Goal: Task Accomplishment & Management: Manage account settings

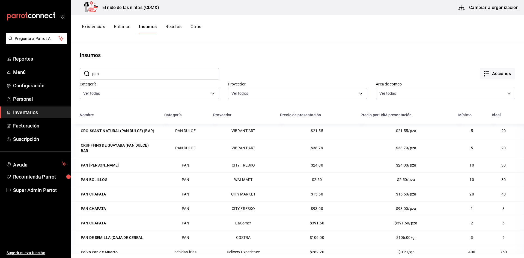
scroll to position [67, 0]
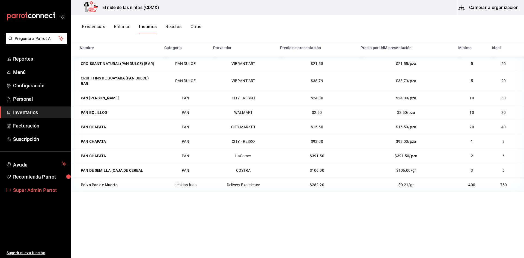
click at [25, 189] on span "Super Admin Parrot" at bounding box center [39, 189] width 53 height 7
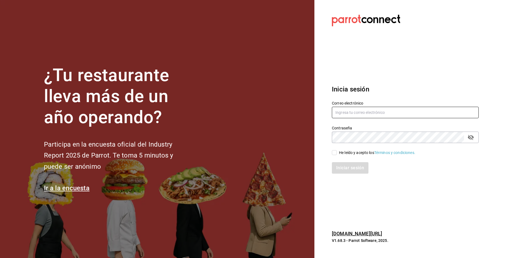
click at [358, 113] on input "text" at bounding box center [405, 112] width 147 height 11
type input "saladedesquite@coacalco.com"
click at [337, 151] on span "He leído y acepto los Términos y condiciones." at bounding box center [376, 153] width 79 height 6
click at [337, 151] on input "He leído y acepto los Términos y condiciones." at bounding box center [334, 152] width 5 height 5
checkbox input "true"
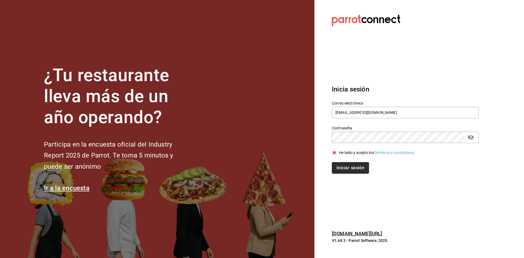
click at [343, 168] on button "Iniciar sesión" at bounding box center [350, 167] width 37 height 11
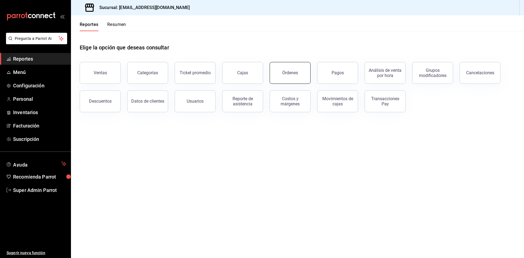
click at [281, 67] on button "Órdenes" at bounding box center [290, 73] width 41 height 22
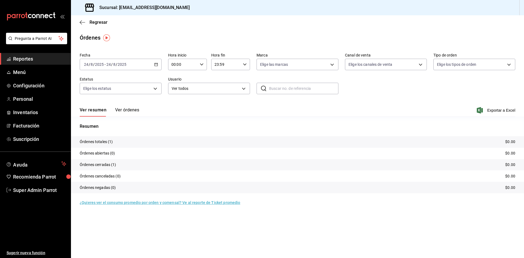
click at [151, 65] on div "[DATE] [DATE] - [DATE] [DATE]" at bounding box center [121, 64] width 82 height 11
click at [117, 144] on span "Rango de fechas" at bounding box center [105, 142] width 42 height 6
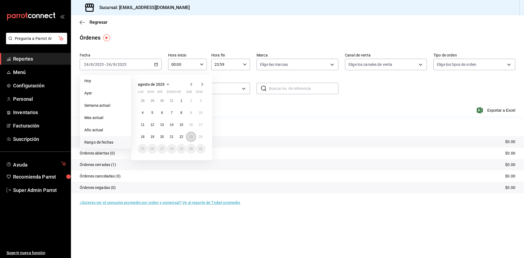
click at [189, 136] on abbr "23" at bounding box center [191, 137] width 4 height 4
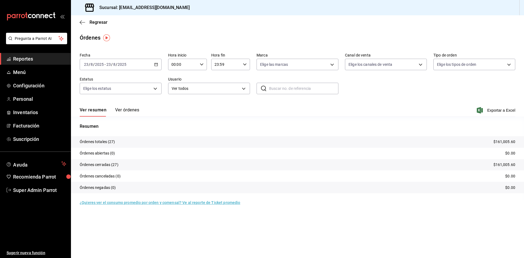
click at [203, 62] on icon "button" at bounding box center [202, 64] width 4 height 4
click at [179, 93] on span "01" at bounding box center [177, 91] width 11 height 4
click at [198, 91] on button "05" at bounding box center [197, 89] width 17 height 11
click at [264, 102] on div at bounding box center [262, 129] width 524 height 258
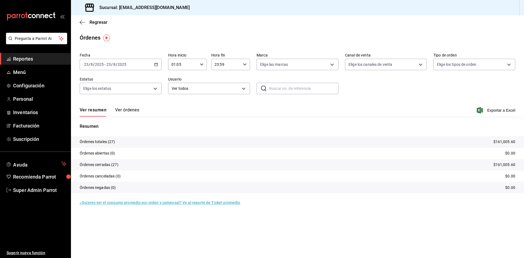
click at [239, 65] on input "23:59" at bounding box center [225, 64] width 29 height 11
click at [153, 66] on div at bounding box center [262, 129] width 524 height 258
click at [160, 64] on div "2025-08-23 23 / 8 / 2025 - 2025-08-23 23 / 8 / 2025" at bounding box center [121, 64] width 82 height 11
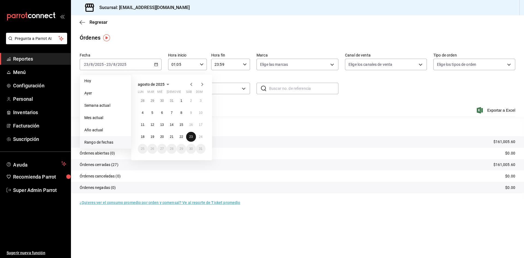
click at [192, 135] on abbr "23" at bounding box center [191, 137] width 4 height 4
click at [201, 136] on abbr "24" at bounding box center [201, 137] width 4 height 4
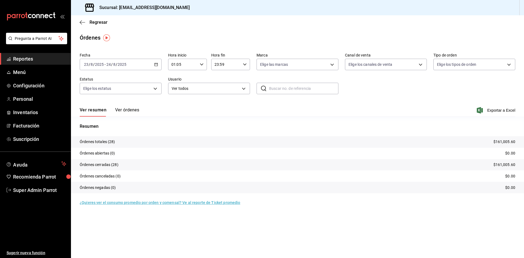
click at [248, 64] on div "23:59 Hora fin" at bounding box center [230, 64] width 39 height 11
click at [202, 63] on div at bounding box center [262, 129] width 524 height 258
click at [202, 63] on icon "button" at bounding box center [202, 64] width 4 height 4
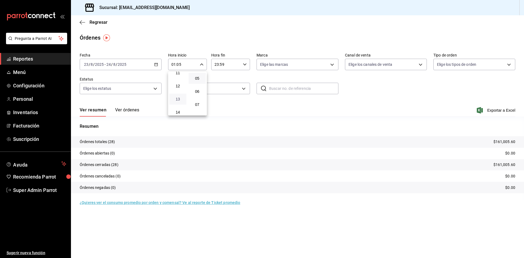
click at [180, 100] on span "13" at bounding box center [177, 99] width 11 height 4
type input "13:05"
click at [237, 63] on div at bounding box center [262, 129] width 524 height 258
click at [237, 63] on input "23:59" at bounding box center [225, 64] width 29 height 11
click at [222, 92] on span "01" at bounding box center [221, 91] width 11 height 4
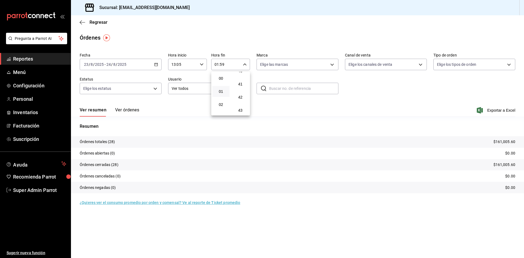
scroll to position [524, 0]
click at [243, 102] on span "42" at bounding box center [240, 104] width 11 height 4
type input "01:42"
click at [323, 101] on div at bounding box center [262, 129] width 524 height 258
click at [128, 111] on button "Ver órdenes" at bounding box center [127, 111] width 24 height 9
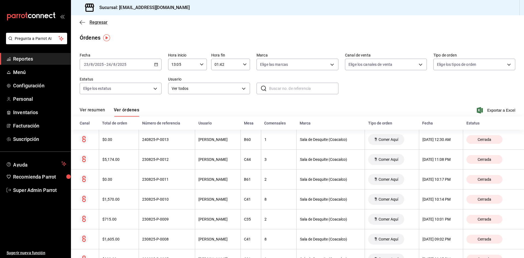
click at [81, 23] on icon "button" at bounding box center [82, 22] width 5 height 5
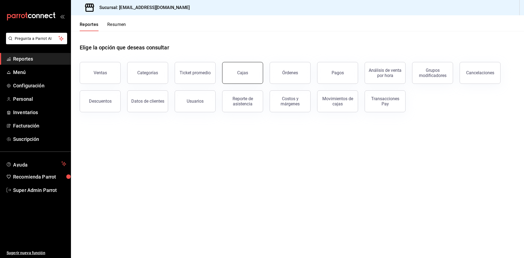
click at [238, 76] on button "Cajas" at bounding box center [242, 73] width 41 height 22
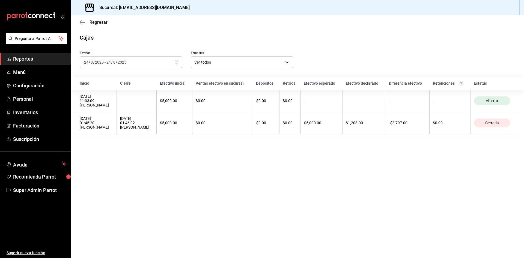
click at [159, 62] on div "2025-08-24 24 / 8 / 2025 - 2025-08-24 24 / 8 / 2025" at bounding box center [131, 61] width 102 height 11
click at [106, 91] on span "Ayer" at bounding box center [105, 91] width 42 height 6
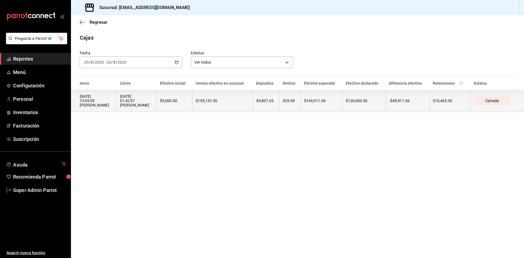
click at [153, 107] on div "24/08/2025 01:42:57 Monserrat Hernández Castillo" at bounding box center [136, 100] width 33 height 13
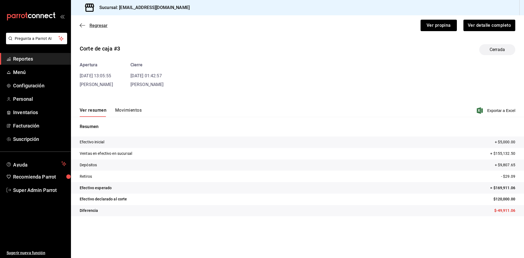
click at [80, 25] on icon "button" at bounding box center [82, 25] width 5 height 5
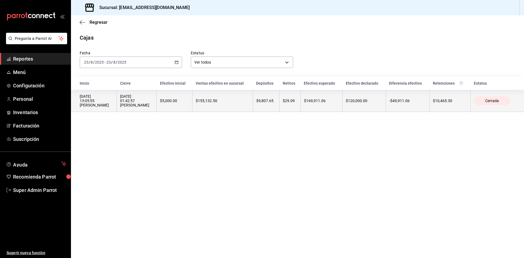
click at [179, 106] on th "$5,000.00" at bounding box center [175, 101] width 36 height 22
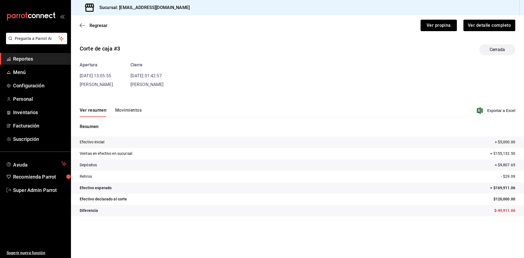
click at [138, 108] on button "Movimientos" at bounding box center [128, 112] width 26 height 9
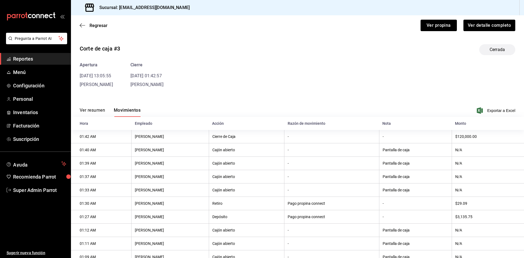
click at [84, 110] on button "Ver resumen" at bounding box center [92, 112] width 25 height 9
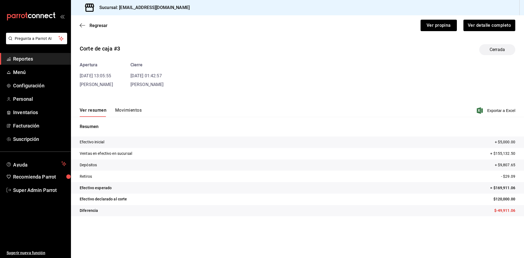
click at [472, 152] on tr "Ventas en efectivo en sucursal + $155,132.50" at bounding box center [297, 153] width 453 height 11
click at [488, 154] on tr "Ventas en efectivo en sucursal + $155,132.50" at bounding box center [297, 153] width 453 height 11
click at [22, 98] on span "Personal" at bounding box center [39, 98] width 53 height 7
click at [84, 24] on icon "button" at bounding box center [82, 25] width 5 height 5
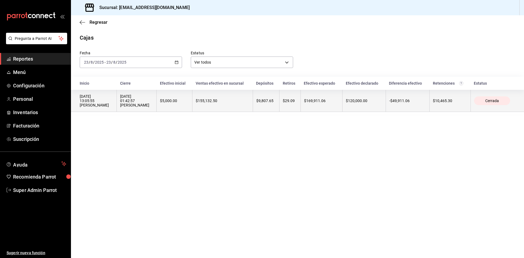
click at [131, 106] on div "24/08/2025 01:42:57 Monserrat Hernández Castillo" at bounding box center [136, 100] width 33 height 13
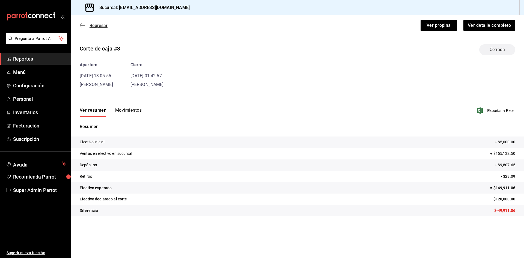
click at [83, 24] on icon "button" at bounding box center [82, 25] width 5 height 5
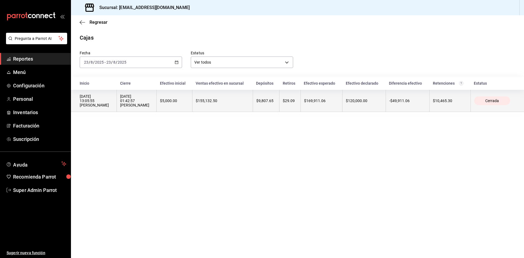
click at [279, 110] on th "$9,807.65" at bounding box center [266, 101] width 26 height 22
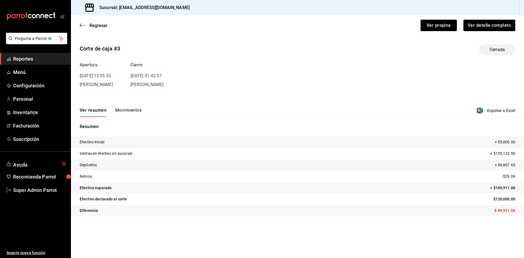
click at [120, 113] on button "Movimientos" at bounding box center [128, 112] width 26 height 9
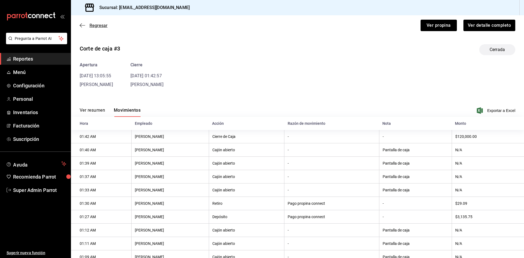
click at [85, 26] on icon "button" at bounding box center [82, 25] width 5 height 5
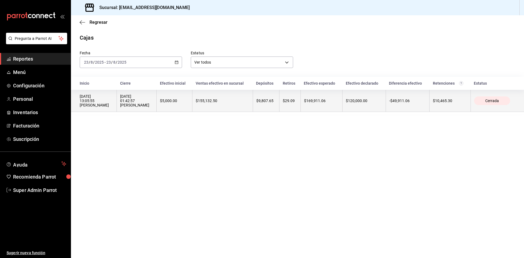
click at [279, 104] on th "$9,807.65" at bounding box center [266, 101] width 26 height 22
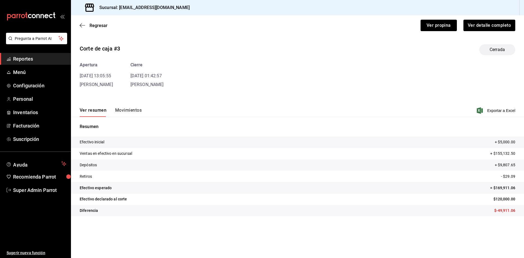
click at [79, 25] on div "Regresar Ver propina Ver detalle completo" at bounding box center [297, 25] width 453 height 20
click at [81, 25] on icon "button" at bounding box center [81, 25] width 2 height 4
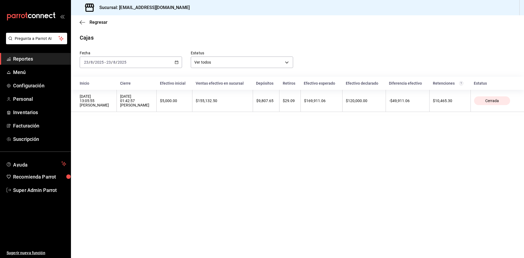
click at [83, 25] on div "Regresar" at bounding box center [297, 22] width 453 height 14
click at [83, 24] on icon "button" at bounding box center [82, 22] width 5 height 5
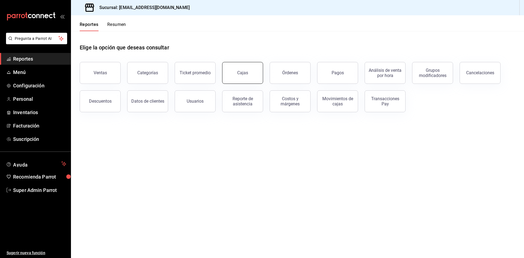
click at [257, 76] on button "Cajas" at bounding box center [242, 73] width 41 height 22
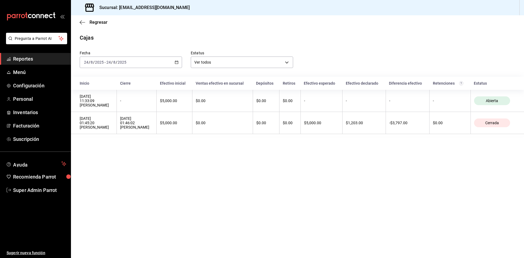
click at [167, 60] on div "2025-08-24 24 / 8 / 2025 - 2025-08-24 24 / 8 / 2025" at bounding box center [131, 61] width 102 height 11
click at [105, 91] on span "Ayer" at bounding box center [105, 91] width 42 height 6
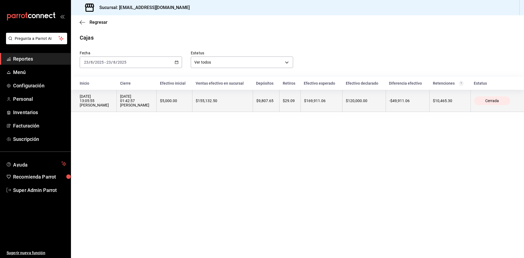
click at [142, 100] on div "24/08/2025 01:42:57 Monserrat Hernández Castillo" at bounding box center [136, 100] width 33 height 13
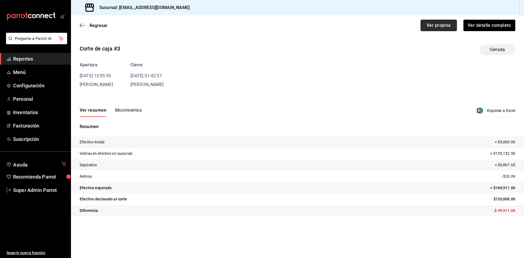
click at [439, 28] on button "Ver propina" at bounding box center [439, 25] width 36 height 11
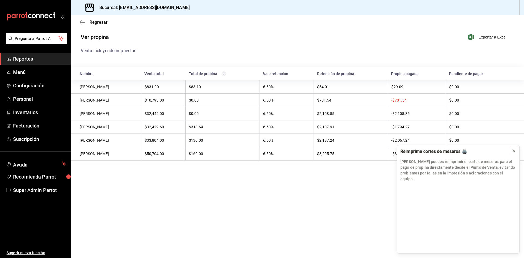
click at [514, 153] on icon at bounding box center [514, 150] width 4 height 4
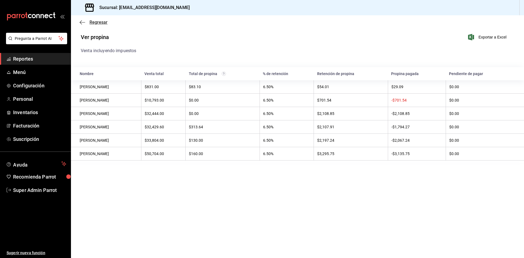
click at [85, 23] on span "Regresar" at bounding box center [94, 22] width 28 height 5
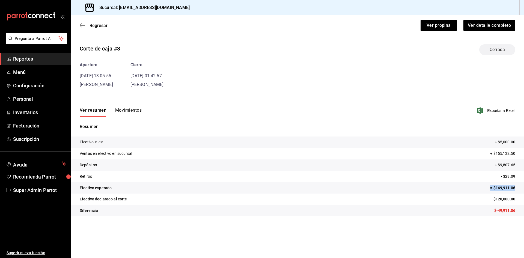
drag, startPoint x: 487, startPoint y: 189, endPoint x: 517, endPoint y: 186, distance: 29.6
click at [517, 186] on tr "Efectivo esperado = $169,911.06" at bounding box center [297, 187] width 453 height 11
drag, startPoint x: 490, startPoint y: 211, endPoint x: 520, endPoint y: 212, distance: 30.6
click at [520, 212] on tr "Diferencia $-49,911.06" at bounding box center [297, 210] width 453 height 11
drag, startPoint x: 487, startPoint y: 151, endPoint x: 524, endPoint y: 155, distance: 37.1
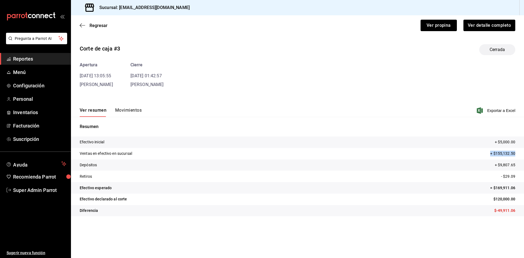
click at [524, 155] on tr "Ventas en efectivo en sucursal + $155,132.50" at bounding box center [297, 153] width 453 height 11
drag, startPoint x: 518, startPoint y: 165, endPoint x: 489, endPoint y: 172, distance: 30.2
click at [489, 172] on tbody "Efectivo inicial + $5,000.00 Ventas en efectivo en sucursal + $155,132.50 Depós…" at bounding box center [297, 176] width 453 height 80
click at [491, 169] on tr "Depósitos + $9,807.65" at bounding box center [297, 164] width 453 height 11
drag, startPoint x: 493, startPoint y: 140, endPoint x: 520, endPoint y: 143, distance: 26.6
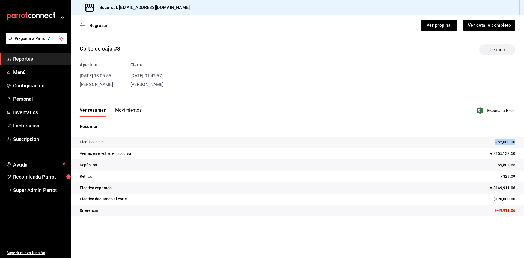
click at [520, 143] on tr "Efectivo inicial + $5,000.00" at bounding box center [297, 141] width 453 height 11
drag, startPoint x: 518, startPoint y: 176, endPoint x: 499, endPoint y: 180, distance: 19.7
click at [499, 180] on tr "Retiros - $29.09" at bounding box center [297, 176] width 453 height 11
drag, startPoint x: 493, startPoint y: 165, endPoint x: 521, endPoint y: 166, distance: 28.1
click at [521, 166] on tr "Depósitos + $9,807.65" at bounding box center [297, 164] width 453 height 11
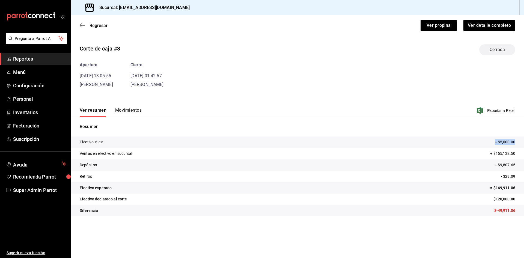
drag, startPoint x: 491, startPoint y: 141, endPoint x: 522, endPoint y: 141, distance: 30.8
click at [522, 141] on tr "Efectivo inicial + $5,000.00" at bounding box center [297, 141] width 453 height 11
drag, startPoint x: 518, startPoint y: 165, endPoint x: 496, endPoint y: 165, distance: 22.1
click at [496, 165] on tr "Depósitos + $9,807.65" at bounding box center [297, 164] width 453 height 11
click at [312, 233] on main "Regresar Ver propina Ver detalle completo Corte de caja #3 Cerrada Apertura 23/…" at bounding box center [297, 136] width 453 height 243
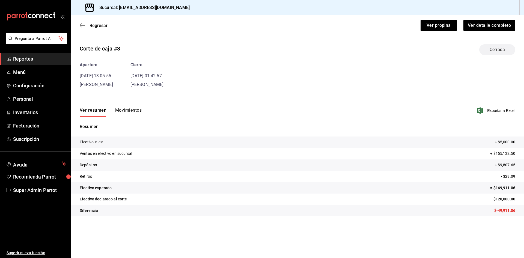
drag, startPoint x: 482, startPoint y: 132, endPoint x: 493, endPoint y: 123, distance: 14.0
click at [493, 123] on div "Resumen Efectivo inicial + $5,000.00 Ventas en efectivo en sucursal + $155,132.…" at bounding box center [297, 172] width 453 height 99
click at [387, 125] on p "Resumen" at bounding box center [298, 126] width 436 height 7
drag, startPoint x: 46, startPoint y: 193, endPoint x: 48, endPoint y: 186, distance: 6.9
click at [46, 193] on span "Super Admin Parrot" at bounding box center [39, 189] width 53 height 7
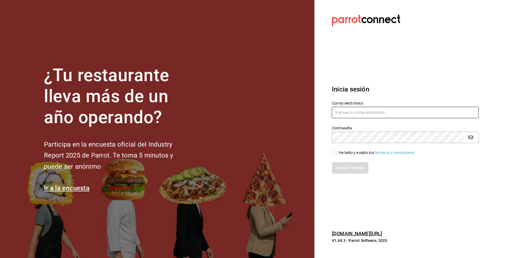
click at [390, 113] on input "text" at bounding box center [405, 112] width 147 height 11
paste input "burger@concept.com"
type input "burger@concept.com"
click at [337, 153] on input "He leído y acepto los Términos y condiciones." at bounding box center [334, 152] width 5 height 5
checkbox input "true"
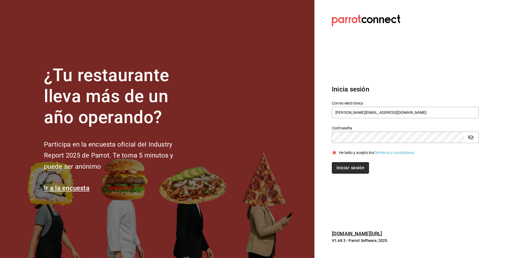
click at [344, 170] on button "Iniciar sesión" at bounding box center [350, 167] width 37 height 11
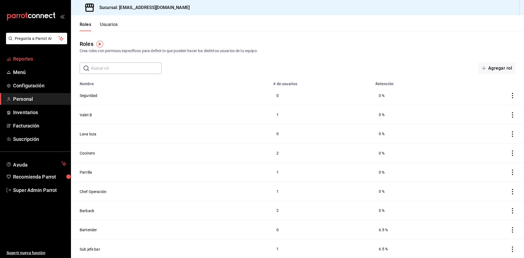
click at [20, 61] on span "Reportes" at bounding box center [39, 58] width 53 height 7
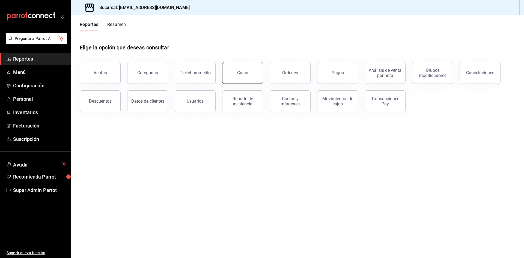
click at [243, 75] on button "Cajas" at bounding box center [242, 73] width 41 height 22
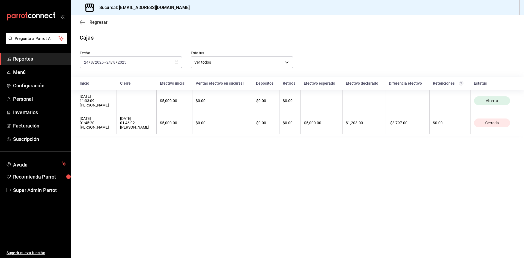
click at [82, 20] on icon "button" at bounding box center [82, 22] width 5 height 5
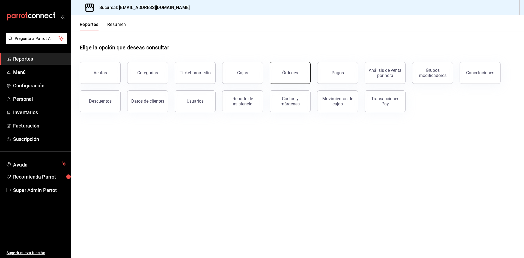
click at [293, 72] on div "Órdenes" at bounding box center [290, 72] width 16 height 5
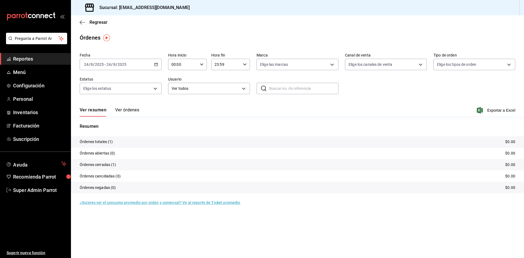
click at [153, 63] on div "[DATE] [DATE] - [DATE] [DATE]" at bounding box center [121, 64] width 82 height 11
click at [107, 92] on span "Ayer" at bounding box center [105, 93] width 42 height 6
click at [153, 66] on div "[DATE] [DATE] - [DATE] [DATE]" at bounding box center [121, 64] width 82 height 11
click at [102, 143] on span "Rango de fechas" at bounding box center [105, 142] width 42 height 6
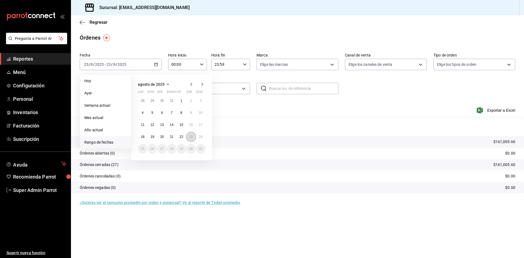
click at [187, 136] on button "23" at bounding box center [191, 137] width 10 height 10
click at [204, 138] on button "24" at bounding box center [201, 137] width 10 height 10
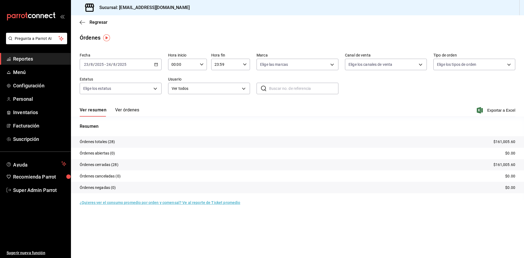
click at [193, 67] on input "00:00" at bounding box center [182, 64] width 29 height 11
click at [178, 85] on span "13" at bounding box center [177, 85] width 11 height 4
click at [197, 93] on button "05" at bounding box center [197, 89] width 17 height 11
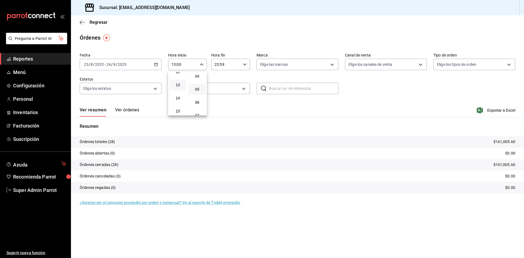
type input "13:05"
click at [239, 64] on div at bounding box center [262, 129] width 524 height 258
click at [239, 64] on input "23:59" at bounding box center [225, 64] width 29 height 11
click at [223, 93] on span "01" at bounding box center [221, 91] width 11 height 4
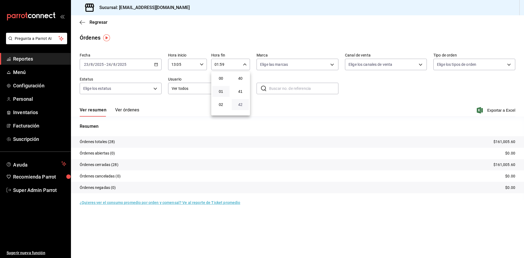
click at [242, 103] on span "42" at bounding box center [240, 104] width 11 height 4
type input "01:42"
click at [300, 240] on div at bounding box center [262, 129] width 524 height 258
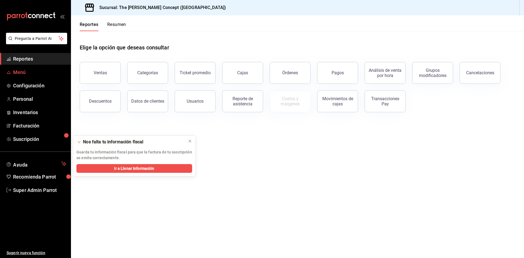
click at [36, 75] on span "Menú" at bounding box center [39, 72] width 53 height 7
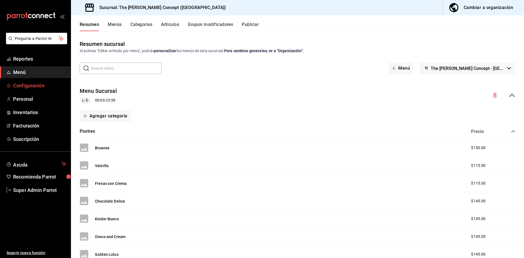
click at [32, 88] on span "Configuración" at bounding box center [39, 85] width 53 height 7
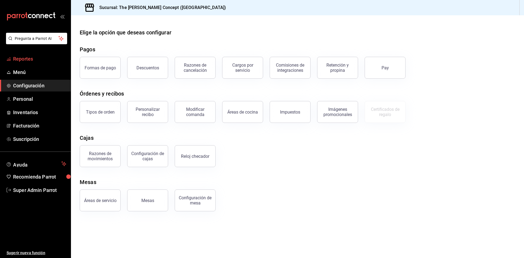
click at [29, 57] on span "Reportes" at bounding box center [39, 58] width 53 height 7
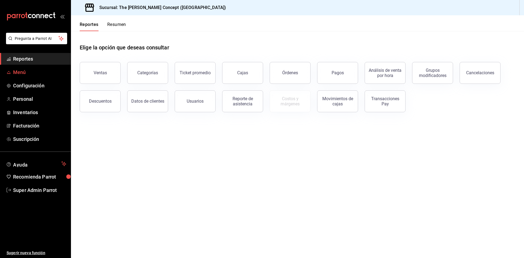
click at [13, 74] on link "Menú" at bounding box center [35, 72] width 71 height 12
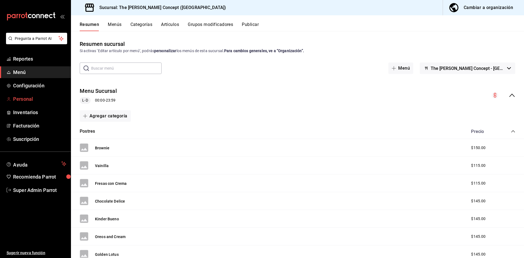
click at [30, 101] on span "Personal" at bounding box center [39, 98] width 53 height 7
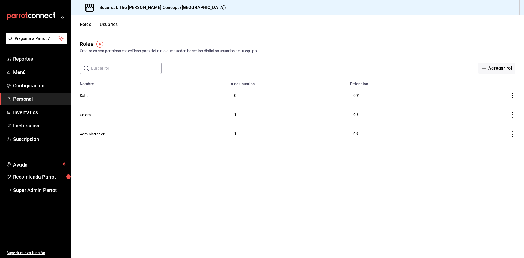
click at [112, 25] on button "Usuarios" at bounding box center [109, 26] width 18 height 9
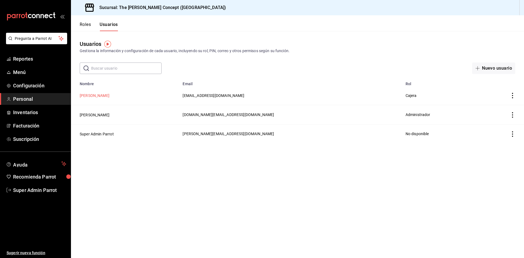
click at [99, 97] on button "Sofía Escalante" at bounding box center [95, 95] width 30 height 5
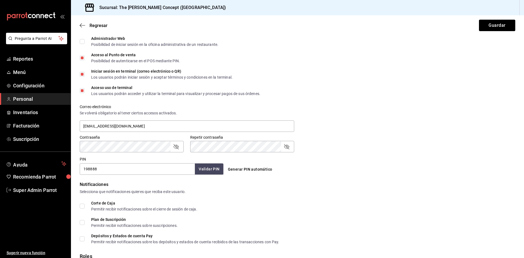
scroll to position [196, 0]
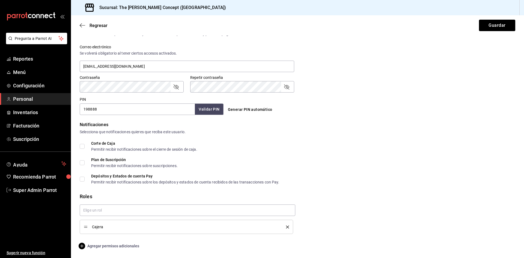
click at [97, 246] on span "Agregar permisos adicionales" at bounding box center [109, 246] width 59 height 7
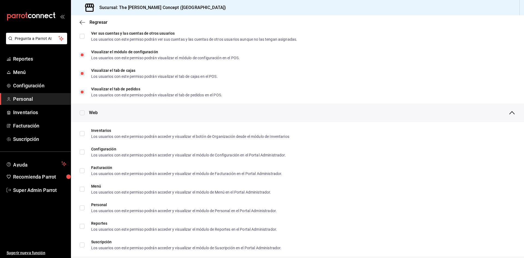
scroll to position [164, 0]
click at [81, 109] on div "Web" at bounding box center [297, 113] width 453 height 19
click at [80, 114] on input "checkbox" at bounding box center [82, 113] width 5 height 5
checkbox input "true"
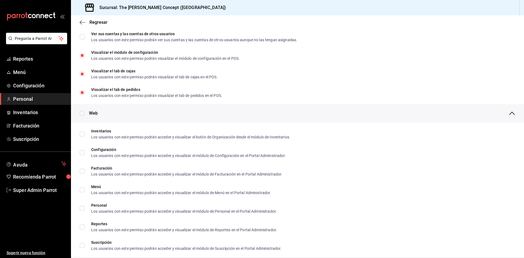
checkbox input "true"
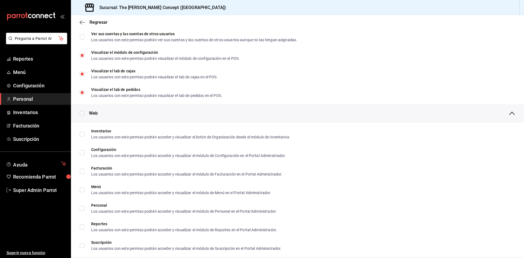
checkbox input "true"
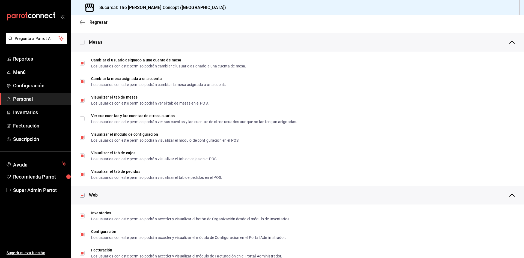
scroll to position [0, 0]
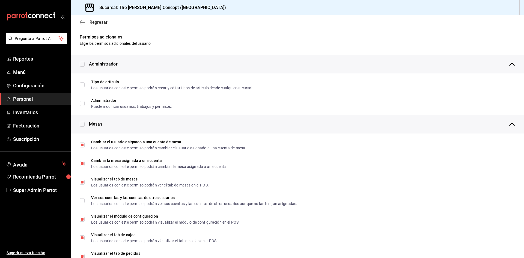
click at [82, 23] on icon "button" at bounding box center [82, 22] width 5 height 5
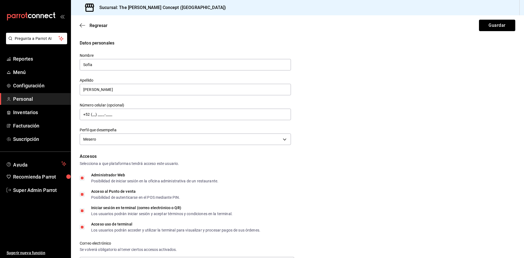
click at [483, 20] on button "Guardar" at bounding box center [497, 25] width 36 height 11
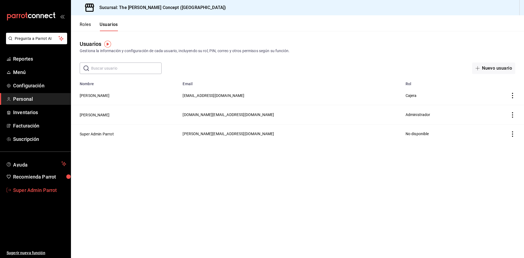
click at [41, 188] on span "Super Admin Parrot" at bounding box center [39, 189] width 53 height 7
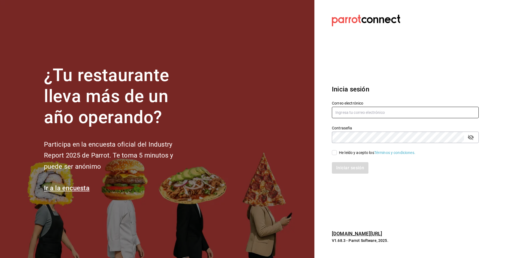
click at [381, 114] on input "text" at bounding box center [405, 112] width 147 height 11
type input "burger@concept.com"
click at [331, 154] on div "He leído y acepto los Términos y condiciones." at bounding box center [401, 149] width 153 height 13
click at [334, 154] on input "He leído y acepto los Términos y condiciones." at bounding box center [334, 152] width 5 height 5
checkbox input "true"
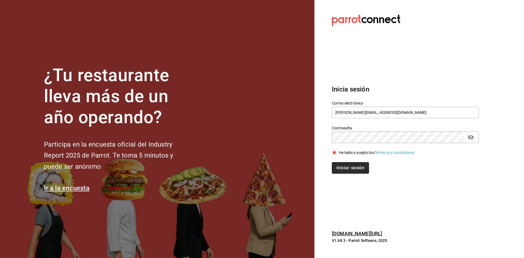
click at [341, 166] on button "Iniciar sesión" at bounding box center [350, 167] width 37 height 11
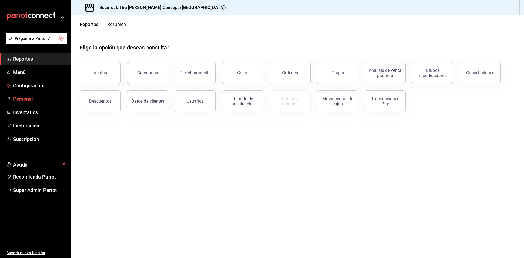
click at [18, 97] on span "Personal" at bounding box center [39, 98] width 53 height 7
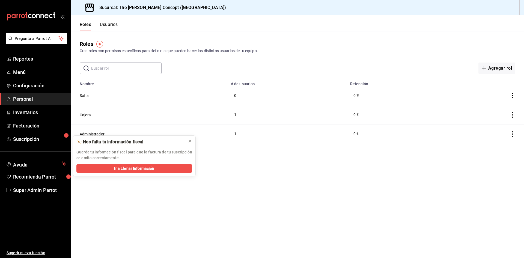
click at [113, 26] on button "Usuarios" at bounding box center [109, 26] width 18 height 9
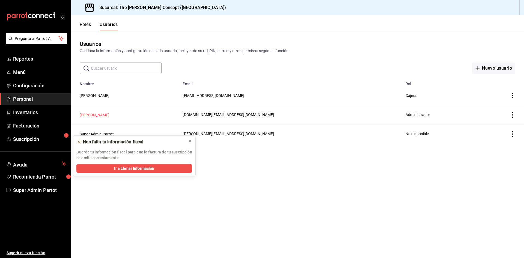
click at [90, 115] on button "[PERSON_NAME]" at bounding box center [95, 114] width 30 height 5
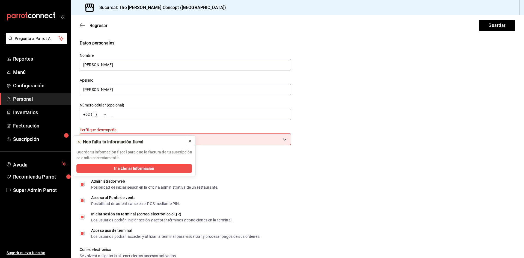
click at [188, 141] on icon at bounding box center [190, 141] width 4 height 4
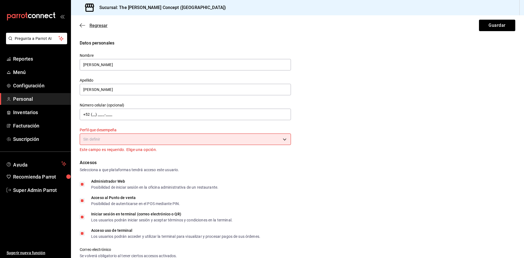
click at [85, 28] on icon "button" at bounding box center [82, 25] width 5 height 5
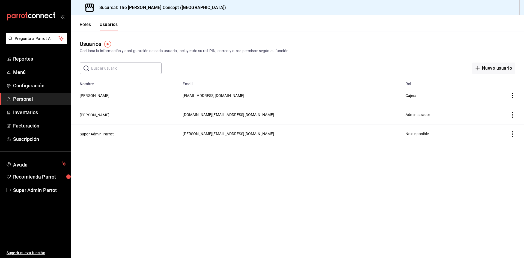
click at [107, 94] on td "[PERSON_NAME]" at bounding box center [125, 95] width 108 height 19
click at [105, 95] on button "[PERSON_NAME]" at bounding box center [95, 95] width 30 height 5
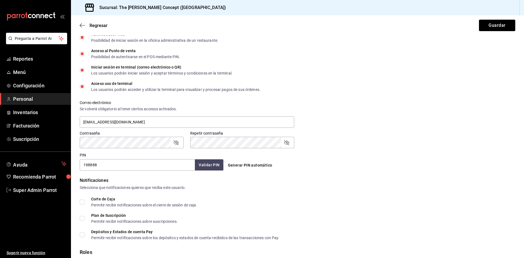
scroll to position [136, 0]
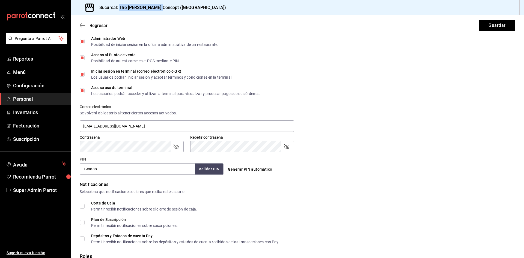
drag, startPoint x: 119, startPoint y: 6, endPoint x: 159, endPoint y: 13, distance: 40.1
click at [159, 13] on div "Sucursal: The [PERSON_NAME] Concept ([GEOGRAPHIC_DATA])" at bounding box center [151, 7] width 153 height 15
copy h3 "The [PERSON_NAME] Concept"
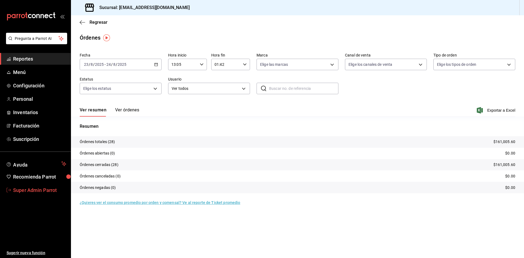
click at [42, 190] on span "Super Admin Parrot" at bounding box center [39, 189] width 53 height 7
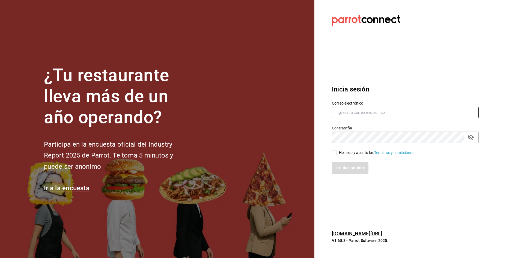
click at [356, 116] on input "text" at bounding box center [405, 112] width 147 height 11
paste input "[PERSON_NAME][EMAIL_ADDRESS][DOMAIN_NAME]"
type input "[PERSON_NAME][EMAIL_ADDRESS][DOMAIN_NAME]"
click at [335, 151] on input "He leído y acepto los Términos y condiciones." at bounding box center [334, 152] width 5 height 5
checkbox input "true"
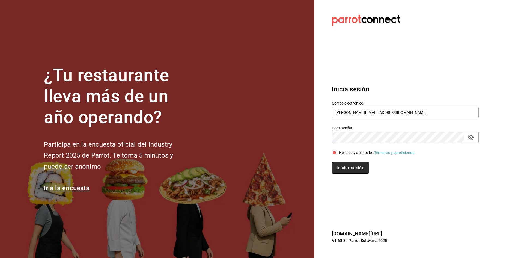
click at [343, 165] on button "Iniciar sesión" at bounding box center [350, 167] width 37 height 11
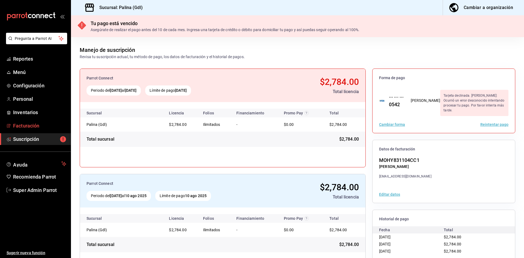
click at [35, 128] on span "Facturación" at bounding box center [39, 125] width 53 height 7
click at [41, 141] on span "Suscripción" at bounding box center [39, 138] width 53 height 7
drag, startPoint x: 145, startPoint y: 6, endPoint x: 119, endPoint y: 7, distance: 26.2
click at [119, 7] on div "Sucursal: [PERSON_NAME] (Gdl) Cambiar a organización" at bounding box center [297, 7] width 453 height 15
copy h3 "Palina (Gdl)"
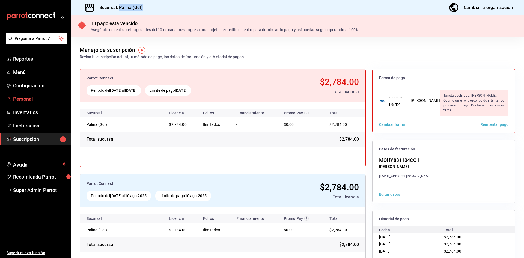
click at [35, 99] on span "Personal" at bounding box center [39, 98] width 53 height 7
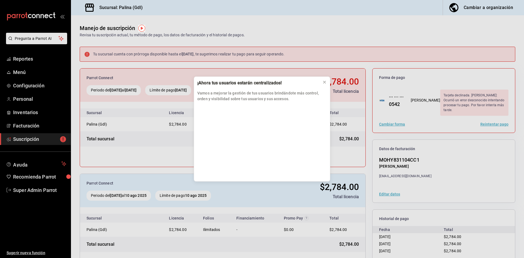
click at [28, 84] on div "¡Ahora tus usuarios estarán centralizados! Vamos a mejorar la gestión de tus us…" at bounding box center [262, 129] width 524 height 258
click at [323, 83] on icon at bounding box center [324, 82] width 4 height 4
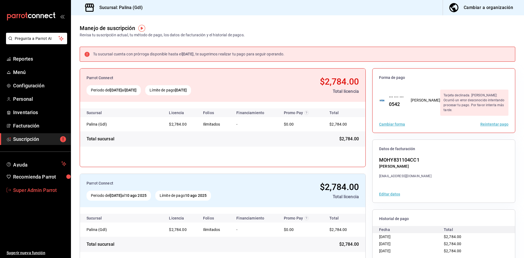
click at [40, 191] on span "Super Admin Parrot" at bounding box center [39, 189] width 53 height 7
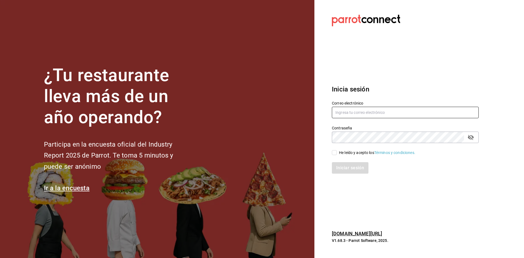
click at [397, 112] on input "text" at bounding box center [405, 112] width 147 height 11
type input "palina@gdl.com"
click at [335, 154] on input "He leído y acepto los Términos y condiciones." at bounding box center [334, 152] width 5 height 5
checkbox input "true"
click at [341, 167] on button "Iniciar sesión" at bounding box center [350, 167] width 37 height 11
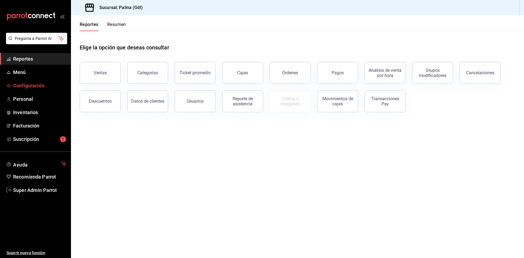
click at [7, 81] on link "Configuración" at bounding box center [35, 86] width 71 height 12
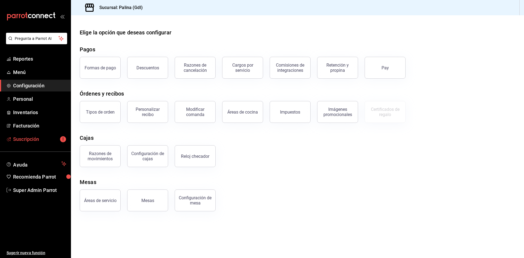
click at [28, 139] on span "Suscripción" at bounding box center [39, 138] width 53 height 7
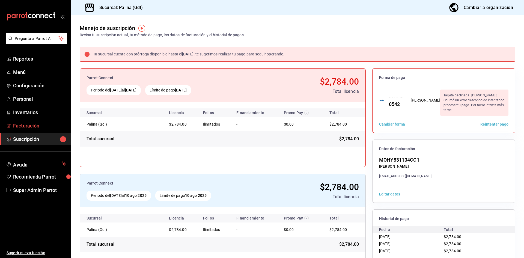
click at [29, 127] on span "Facturación" at bounding box center [39, 125] width 53 height 7
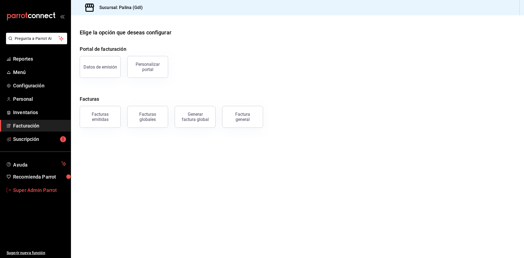
click at [49, 187] on span "Super Admin Parrot" at bounding box center [39, 189] width 53 height 7
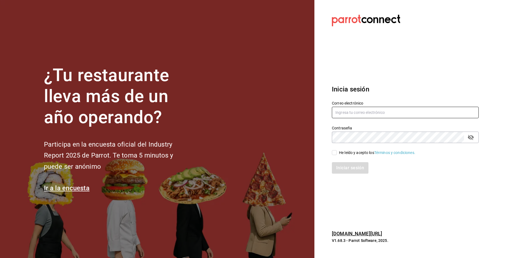
click at [373, 113] on input "text" at bounding box center [405, 112] width 147 height 11
type input "d"
click at [406, 204] on section "Datos incorrectos. Verifica que tu Correo o Contraseña estén bien escritos. Ini…" at bounding box center [402, 129] width 177 height 258
click at [373, 113] on input "el" at bounding box center [405, 112] width 147 height 11
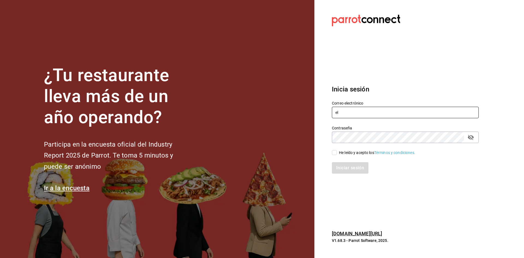
click at [373, 113] on input "el" at bounding box center [405, 112] width 147 height 11
type input "saladedesquite@coacalco.com"
click at [334, 151] on input "He leído y acepto los Términos y condiciones." at bounding box center [334, 152] width 5 height 5
checkbox input "true"
click at [342, 169] on button "Iniciar sesión" at bounding box center [350, 167] width 37 height 11
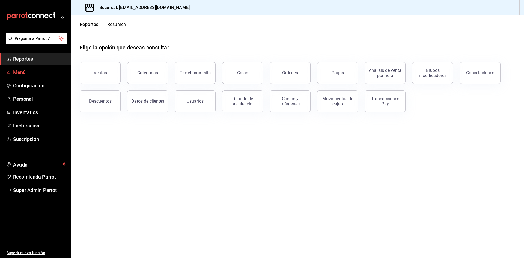
click at [16, 70] on span "Menú" at bounding box center [39, 72] width 53 height 7
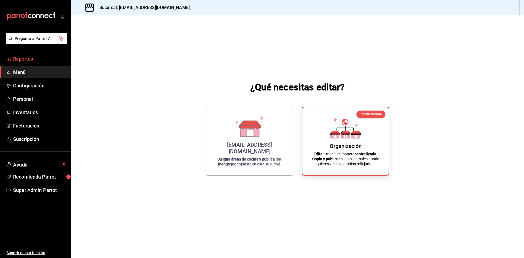
click at [24, 61] on span "Reportes" at bounding box center [39, 58] width 53 height 7
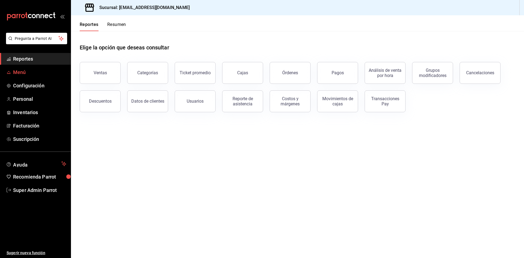
click at [31, 76] on link "Menú" at bounding box center [35, 72] width 71 height 12
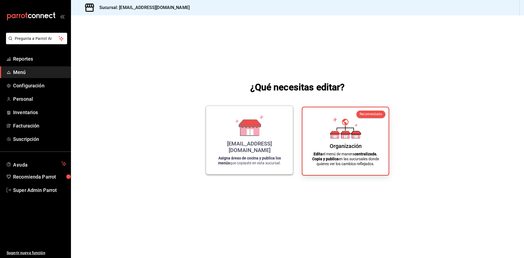
click at [272, 152] on div "[EMAIL_ADDRESS][DOMAIN_NAME]" at bounding box center [250, 146] width 74 height 13
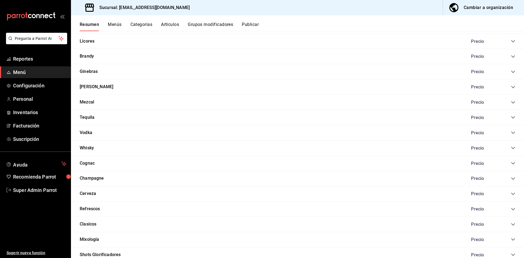
scroll to position [519, 0]
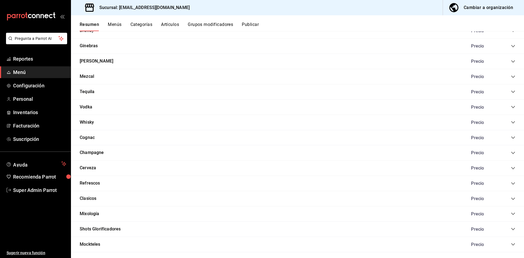
click at [511, 76] on icon "collapse-category-row" at bounding box center [513, 77] width 4 height 4
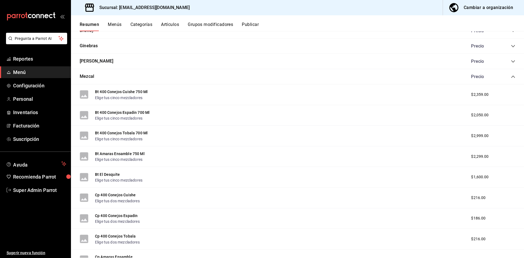
click at [511, 76] on icon "collapse-category-row" at bounding box center [513, 77] width 4 height 4
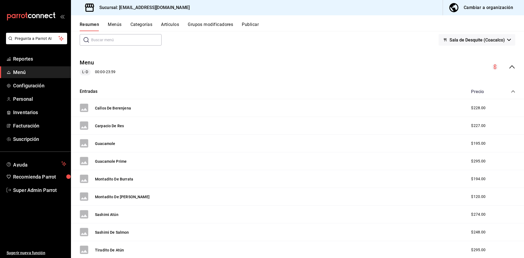
scroll to position [25, 0]
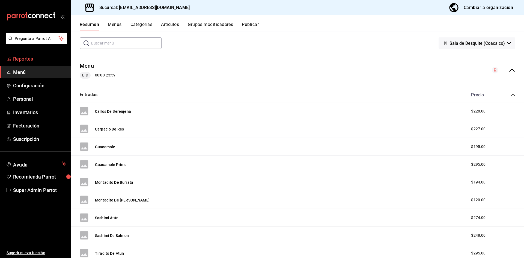
click at [30, 64] on link "Reportes" at bounding box center [35, 59] width 71 height 12
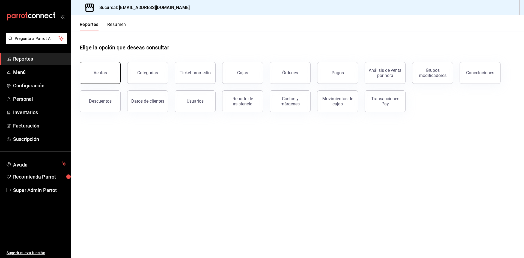
click at [98, 64] on button "Ventas" at bounding box center [100, 73] width 41 height 22
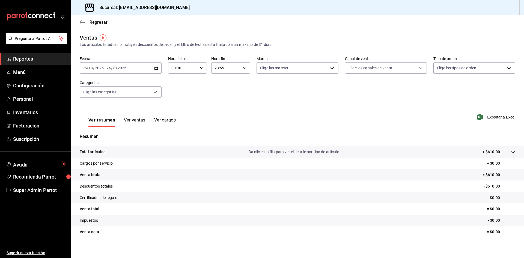
click at [137, 67] on div "2025-08-24 24 / 8 / 2025 - 2025-08-24 24 / 8 / 2025" at bounding box center [121, 67] width 82 height 11
click at [122, 94] on span "Ayer" at bounding box center [105, 97] width 42 height 6
click at [200, 71] on div "00:00 Hora inicio" at bounding box center [187, 67] width 39 height 11
click at [148, 68] on div at bounding box center [262, 129] width 524 height 258
click at [151, 66] on div "2025-08-23 23 / 8 / 2025 - 2025-08-23 23 / 8 / 2025" at bounding box center [121, 67] width 82 height 11
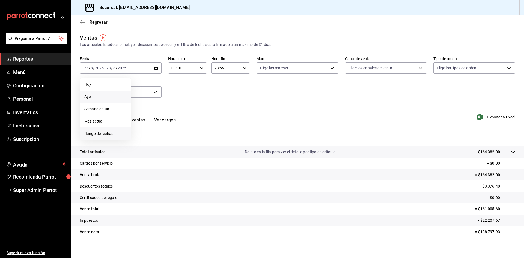
click at [114, 130] on li "Rango de fechas" at bounding box center [105, 133] width 51 height 12
click at [191, 142] on abbr "23" at bounding box center [191, 140] width 4 height 4
click at [197, 141] on button "24" at bounding box center [201, 140] width 10 height 10
click at [199, 65] on div "00:00 Hora inicio" at bounding box center [187, 67] width 39 height 11
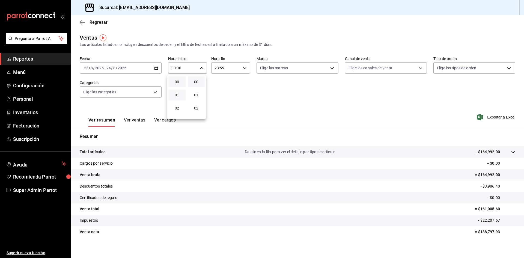
click at [177, 98] on button "01" at bounding box center [176, 95] width 17 height 11
click at [235, 67] on div at bounding box center [262, 129] width 524 height 258
click at [243, 68] on icon "button" at bounding box center [245, 68] width 4 height 4
click at [199, 65] on div at bounding box center [262, 129] width 524 height 258
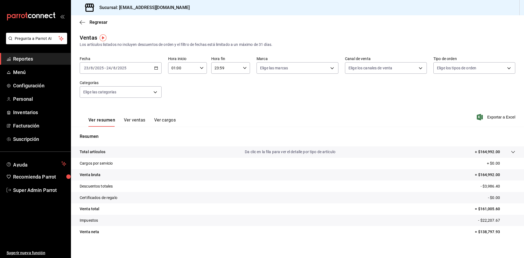
click at [200, 70] on div "01:00 Hora inicio" at bounding box center [187, 67] width 39 height 11
click at [177, 94] on button "13" at bounding box center [176, 88] width 17 height 11
type input "13:00"
click at [239, 70] on div at bounding box center [262, 129] width 524 height 258
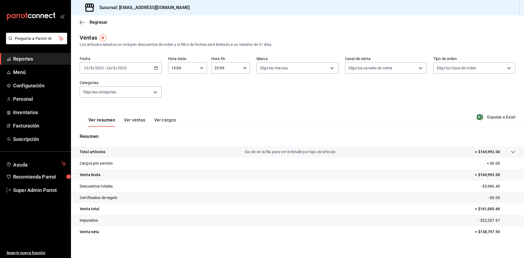
click at [241, 69] on div "23:59 Hora fin" at bounding box center [230, 67] width 39 height 11
click at [221, 108] on span "02" at bounding box center [219, 108] width 11 height 4
click at [241, 81] on span "00" at bounding box center [239, 82] width 11 height 4
type input "02:00"
click at [371, 114] on div at bounding box center [262, 129] width 524 height 258
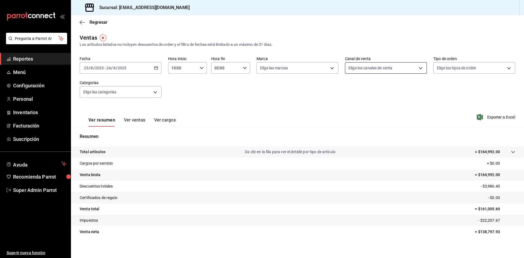
click at [388, 71] on body "Pregunta a Parrot AI Reportes Menú Configuración Personal Inventarios Facturaci…" at bounding box center [262, 129] width 524 height 258
click at [133, 91] on div at bounding box center [262, 129] width 524 height 258
click at [133, 91] on body "Pregunta a Parrot AI Reportes Menú Configuración Personal Inventarios Facturaci…" at bounding box center [262, 129] width 524 height 258
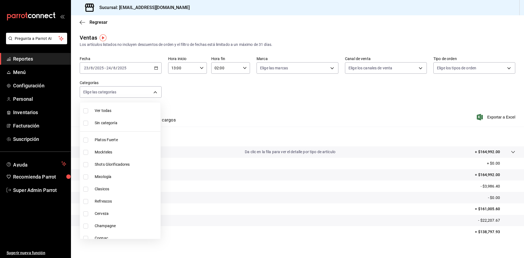
click at [221, 119] on div at bounding box center [262, 129] width 524 height 258
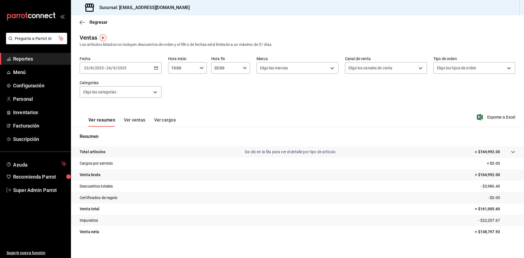
click at [79, 21] on div "Regresar" at bounding box center [297, 22] width 453 height 14
click at [84, 23] on icon "button" at bounding box center [82, 22] width 5 height 5
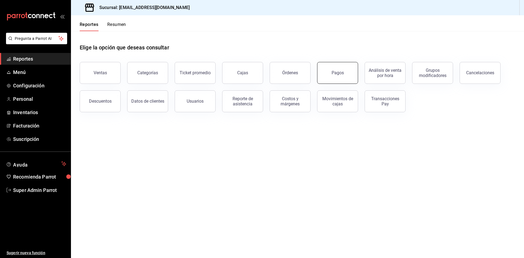
click at [342, 76] on button "Pagos" at bounding box center [337, 73] width 41 height 22
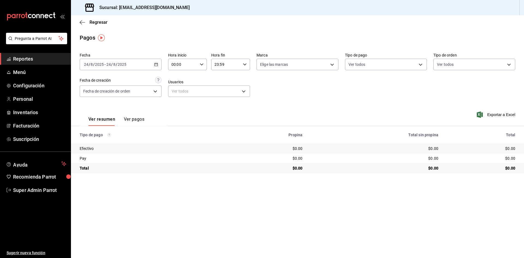
click at [151, 67] on div "2025-08-24 24 / 8 / 2025 - 2025-08-24 24 / 8 / 2025" at bounding box center [121, 64] width 82 height 11
click at [111, 140] on span "Rango de fechas" at bounding box center [105, 142] width 42 height 6
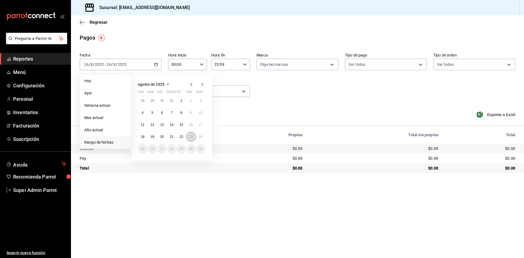
click at [190, 137] on abbr "23" at bounding box center [191, 137] width 4 height 4
click at [201, 137] on abbr "24" at bounding box center [201, 137] width 4 height 4
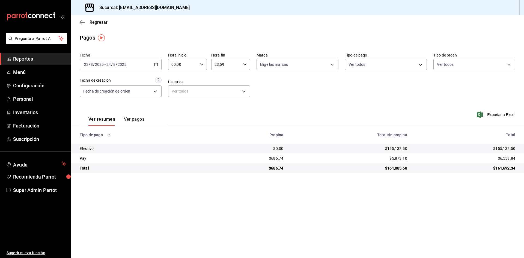
click at [201, 66] on div "00:00 Hora inicio" at bounding box center [187, 64] width 39 height 11
click at [182, 94] on button "01" at bounding box center [177, 91] width 17 height 11
click at [235, 64] on div at bounding box center [262, 129] width 524 height 258
click at [203, 64] on icon "button" at bounding box center [202, 64] width 4 height 4
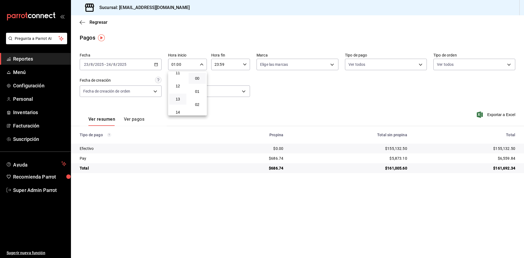
click at [178, 97] on button "13" at bounding box center [177, 99] width 17 height 11
type input "13:00"
click at [236, 62] on div at bounding box center [262, 129] width 524 height 258
click at [245, 63] on icon "button" at bounding box center [245, 64] width 4 height 4
click at [222, 95] on button "01" at bounding box center [220, 91] width 17 height 11
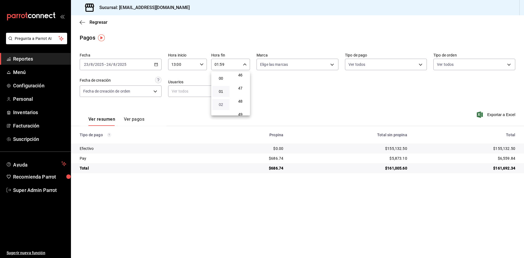
click at [222, 105] on span "02" at bounding box center [221, 104] width 11 height 4
click at [242, 75] on button "00" at bounding box center [240, 78] width 17 height 11
type input "02:00"
click at [323, 95] on div at bounding box center [262, 129] width 524 height 258
drag, startPoint x: 492, startPoint y: 147, endPoint x: 518, endPoint y: 147, distance: 26.2
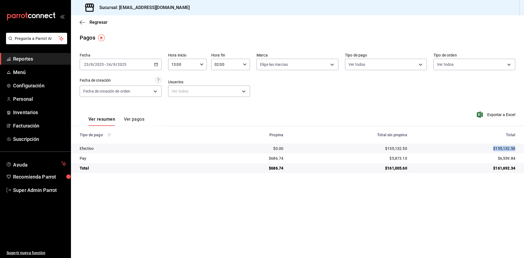
click at [518, 147] on td "$155,132.50" at bounding box center [468, 149] width 112 height 10
click at [46, 185] on link "Super Admin Parrot" at bounding box center [35, 190] width 71 height 12
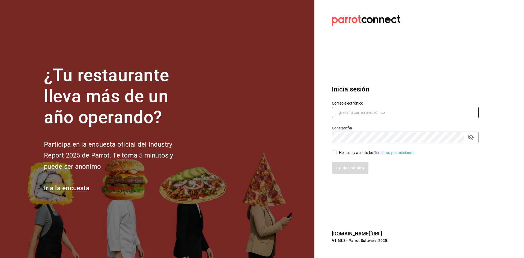
click at [372, 107] on input "text" at bounding box center [405, 112] width 147 height 11
paste input "peterlunch@cdmx.com"
type input "peterlunch@cdmx.com"
click at [335, 156] on div "Iniciar sesión" at bounding box center [401, 165] width 153 height 18
click at [335, 153] on input "He leído y acepto los Términos y condiciones." at bounding box center [334, 152] width 5 height 5
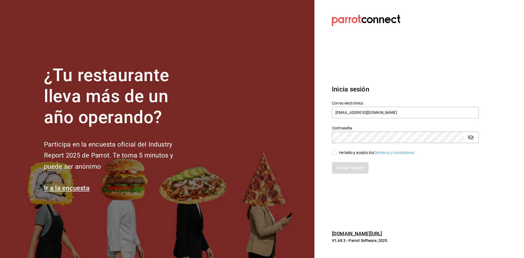
checkbox input "true"
click at [338, 169] on button "Iniciar sesión" at bounding box center [350, 167] width 37 height 11
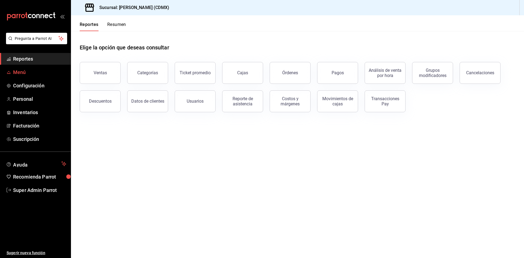
click at [24, 68] on link "Menú" at bounding box center [35, 72] width 71 height 12
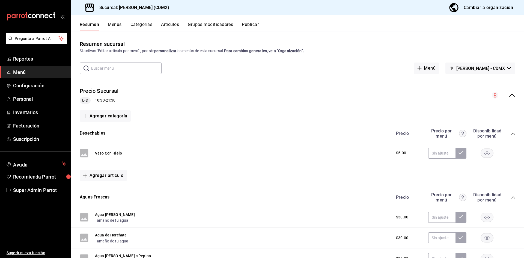
click at [485, 5] on div "Cambiar a organización" at bounding box center [488, 8] width 49 height 8
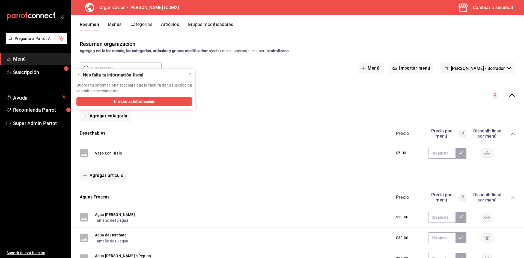
click at [509, 96] on icon "collapse-menu-row" at bounding box center [512, 95] width 7 height 7
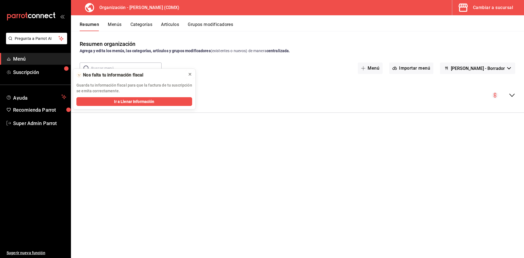
click at [189, 76] on div at bounding box center [190, 74] width 4 height 5
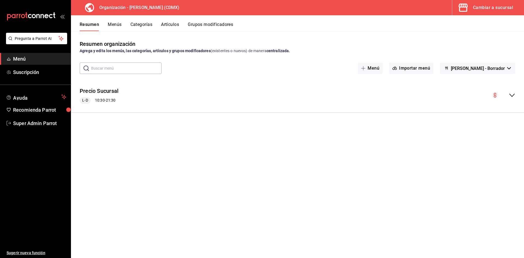
click at [486, 12] on button "Cambiar a sucursal" at bounding box center [485, 7] width 67 height 15
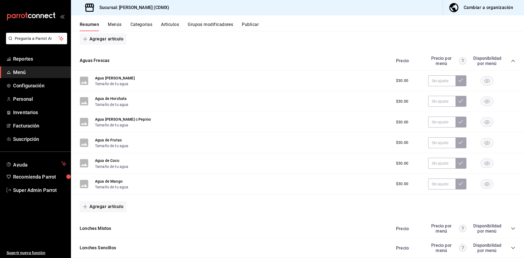
scroll to position [206, 0]
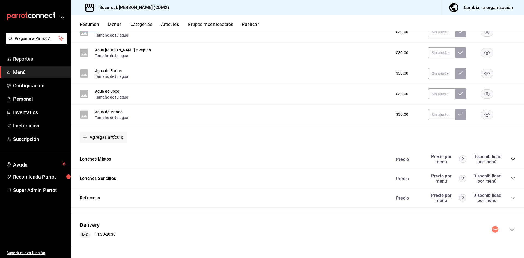
click at [509, 228] on icon "collapse-menu-row" at bounding box center [512, 229] width 7 height 7
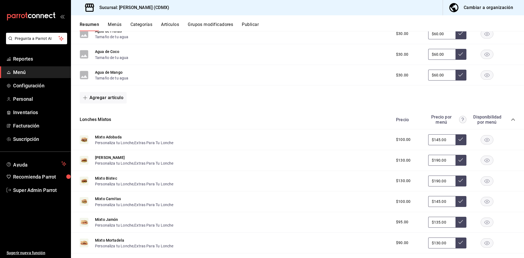
scroll to position [358, 0]
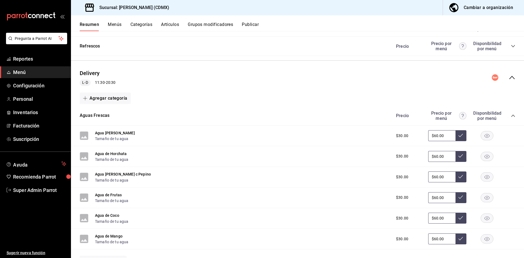
click at [252, 25] on button "Publicar" at bounding box center [250, 26] width 17 height 9
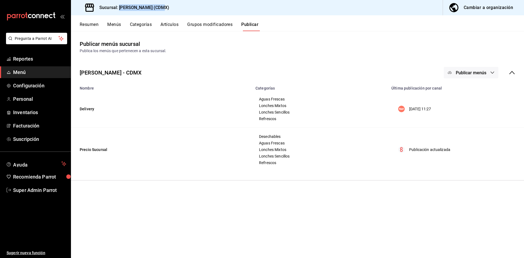
drag, startPoint x: 118, startPoint y: 8, endPoint x: 162, endPoint y: 11, distance: 43.8
click at [162, 11] on div "Sucursal: Peter Lonch (CDMX) Cambiar a organización" at bounding box center [297, 7] width 453 height 15
copy h3 "Peter Lonch (CDMX)"
click at [40, 189] on span "Super Admin Parrot" at bounding box center [39, 189] width 53 height 7
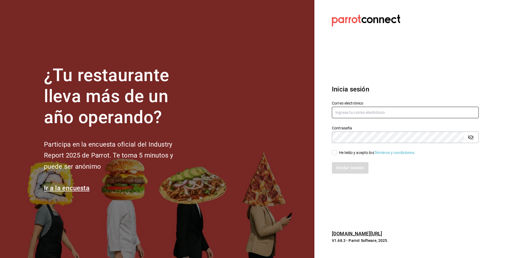
click at [351, 110] on input "text" at bounding box center [405, 112] width 147 height 11
paste input "pizzatruck@jal.com"
type input "pizzatruck@jal.com"
click at [335, 152] on input "He leído y acepto los Términos y condiciones." at bounding box center [334, 152] width 5 height 5
checkbox input "true"
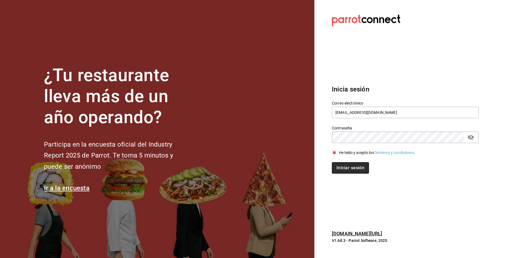
click at [342, 170] on button "Iniciar sesión" at bounding box center [350, 167] width 37 height 11
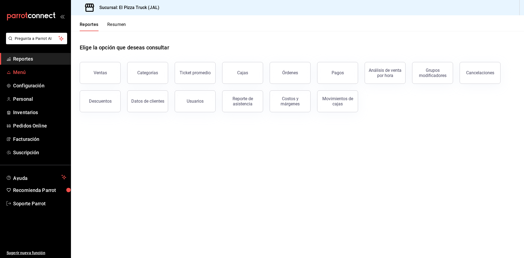
click at [22, 75] on span "Menú" at bounding box center [39, 72] width 53 height 7
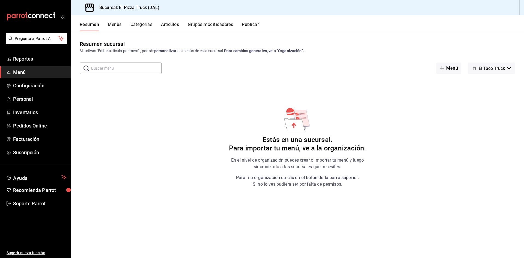
click at [200, 23] on button "Grupos modificadores" at bounding box center [210, 26] width 45 height 9
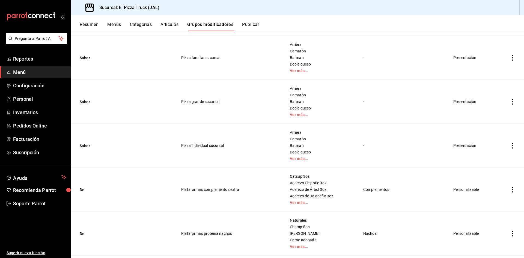
scroll to position [710, 0]
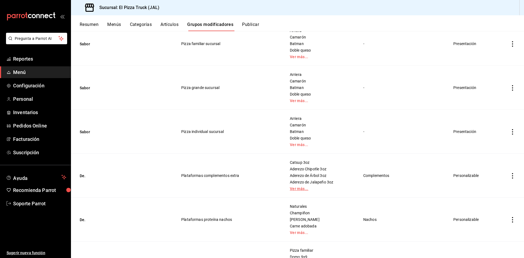
click at [292, 190] on link "Ver más..." at bounding box center [320, 189] width 60 height 4
click at [295, 234] on link "Ver más..." at bounding box center [320, 233] width 60 height 4
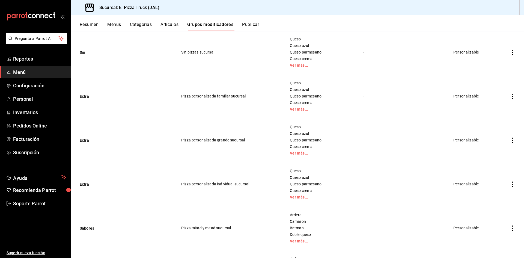
scroll to position [419, 0]
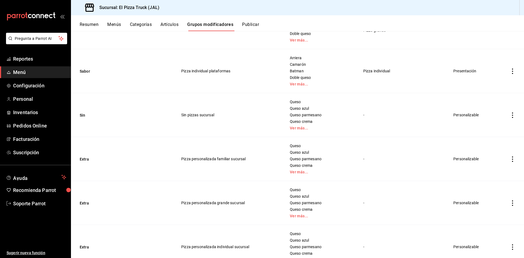
click at [168, 22] on button "Artículos" at bounding box center [169, 26] width 18 height 9
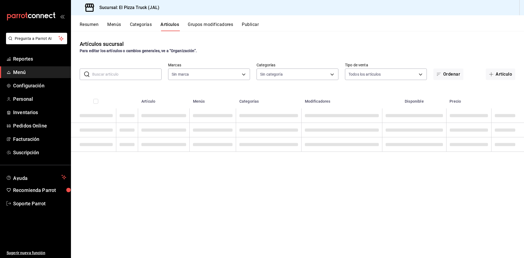
type input "c15787e7-6217-4551-b681-77b679b5e3f3,a441d866-96e6-4057-8867-d7266e748d34,b52d4…"
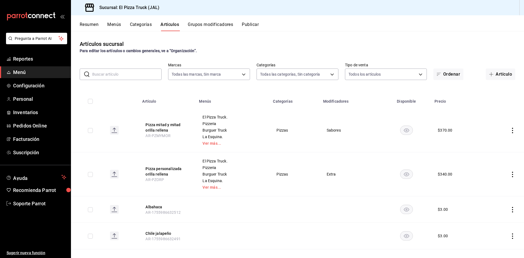
type input "7011110b-ccbe-4c9e-86f6-4a195b2d65b1,5937454d-5871-409b-ab19-0e087f261275,3108b…"
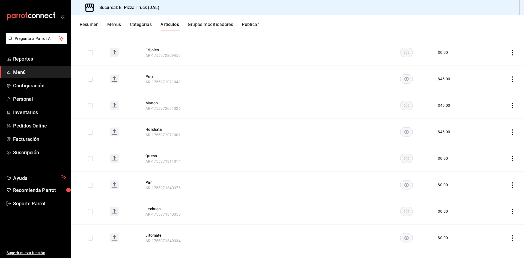
scroll to position [1110, 0]
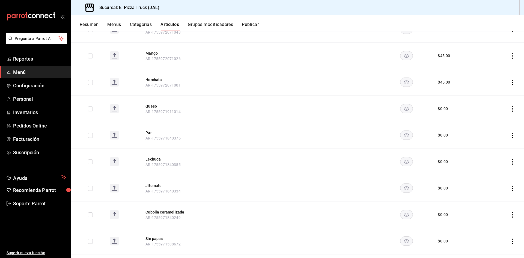
click at [206, 27] on button "Grupos modificadores" at bounding box center [210, 26] width 45 height 9
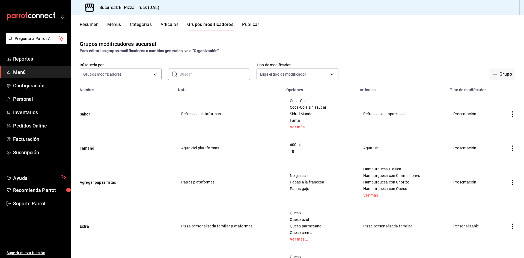
click at [172, 28] on button "Artículos" at bounding box center [169, 26] width 18 height 9
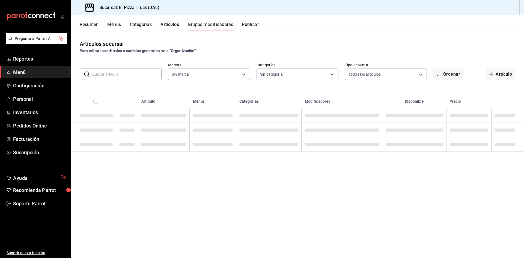
type input "c15787e7-6217-4551-b681-77b679b5e3f3,a441d866-96e6-4057-8867-d7266e748d34,b52d4…"
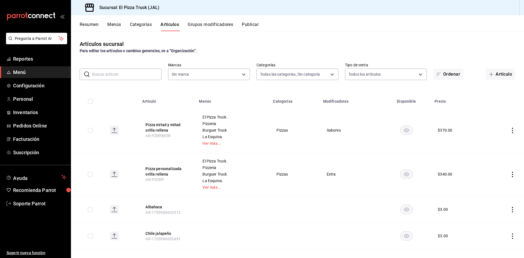
type input "7011110b-ccbe-4c9e-86f6-4a195b2d65b1,5937454d-5871-409b-ab19-0e087f261275,3108b…"
type input "c15787e7-6217-4551-b681-77b679b5e3f3,a441d866-96e6-4057-8867-d7266e748d34,b52d4…"
click at [120, 78] on input "text" at bounding box center [126, 74] width 69 height 11
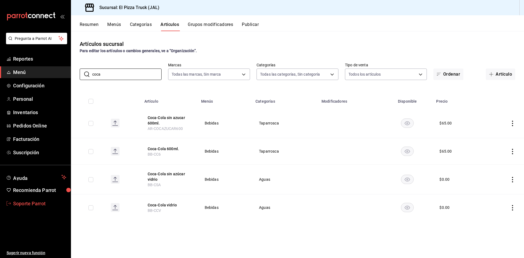
type input "coca"
click at [26, 207] on link "Soporte Parrot" at bounding box center [35, 204] width 71 height 12
